Goal: Register for event/course

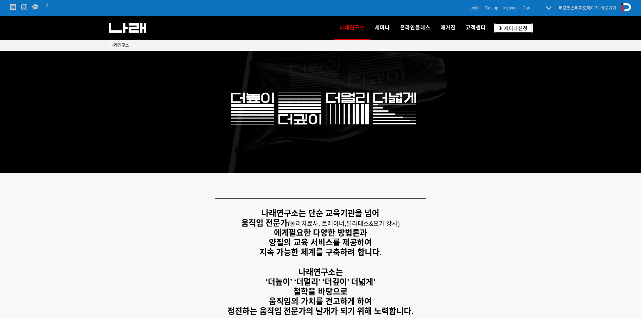
click at [508, 27] on span "세미나신청" at bounding box center [515, 28] width 26 height 7
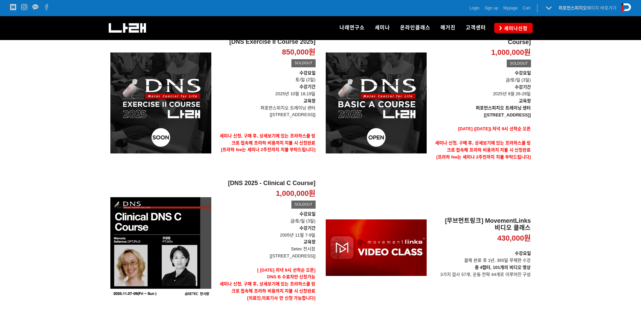
scroll to position [134, 0]
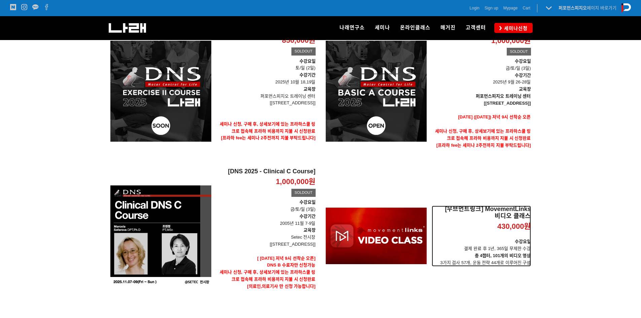
click at [509, 211] on h2 "[무브먼트링크] MovementLinks 비디오 클래스" at bounding box center [480, 212] width 99 height 14
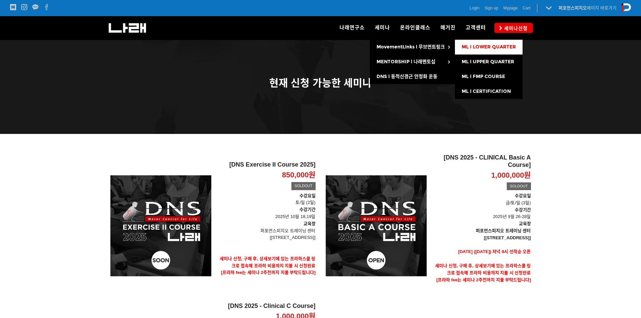
click at [508, 46] on span "ML l LOWER QUARTER" at bounding box center [488, 47] width 54 height 6
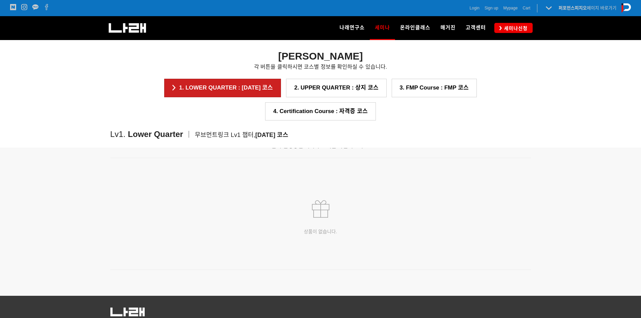
scroll to position [705, 0]
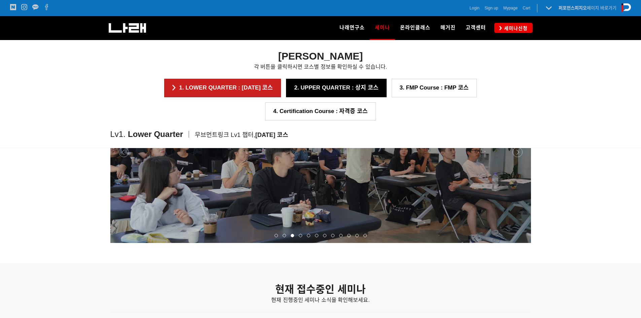
click at [286, 91] on link "2. UPPER QUARTER : 상지 코스" at bounding box center [336, 88] width 100 height 18
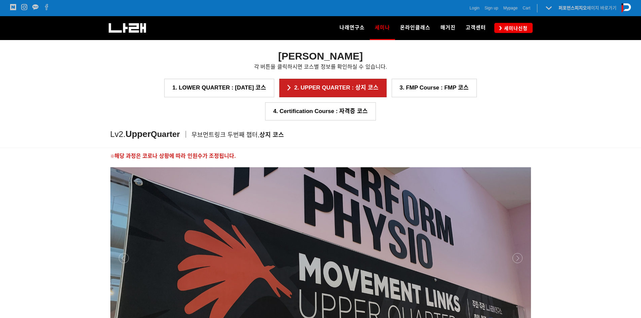
scroll to position [641, 0]
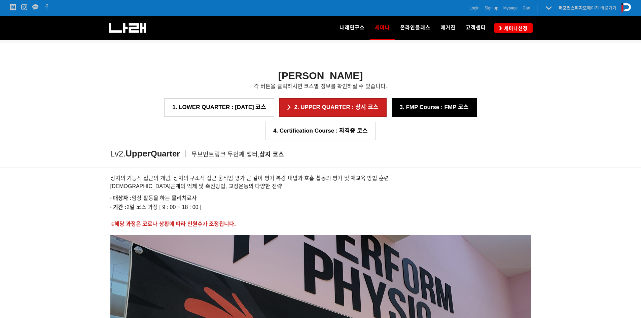
click at [391, 102] on link "3. FMP Course : FMP 코스" at bounding box center [433, 107] width 85 height 18
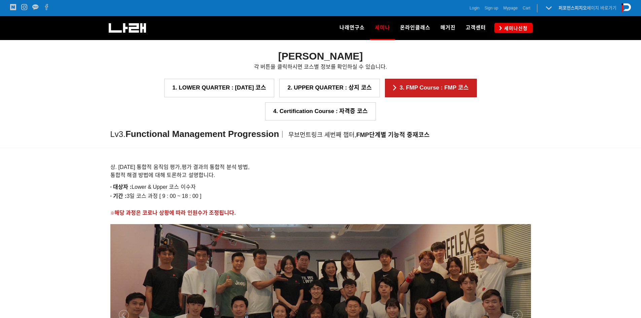
scroll to position [724, 0]
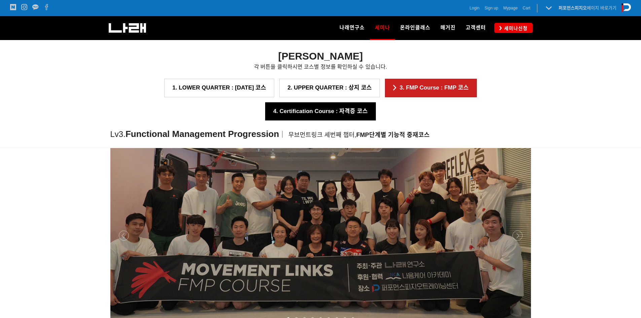
click at [376, 102] on link "4. Certification Course : 자격증 코스" at bounding box center [320, 111] width 111 height 18
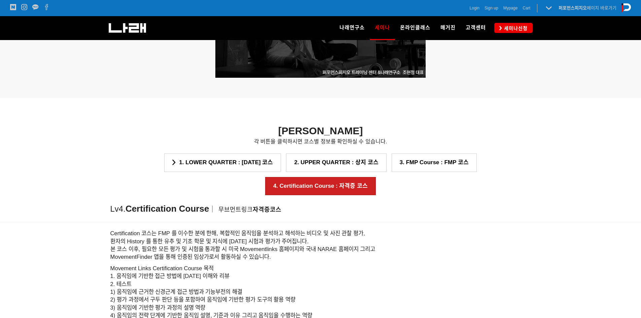
scroll to position [540, 0]
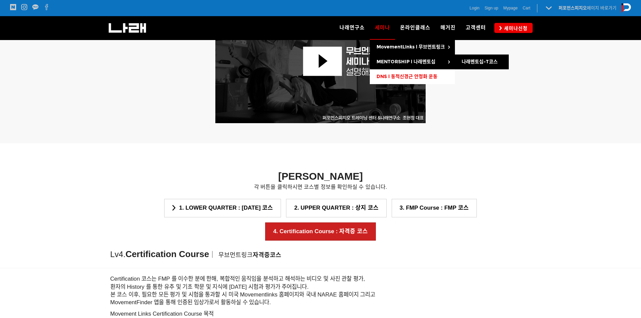
click at [400, 74] on span "DNS l 동적신경근 안정화 운동" at bounding box center [406, 77] width 61 height 6
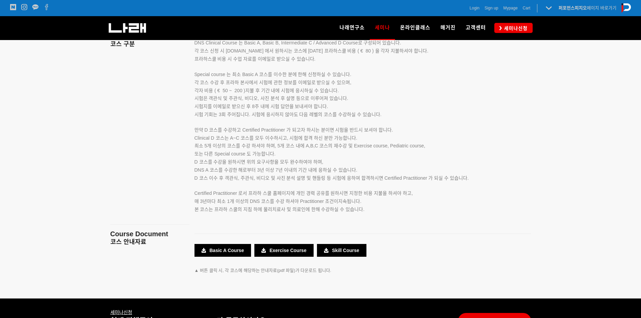
scroll to position [1102, 0]
